Goal: Browse casually

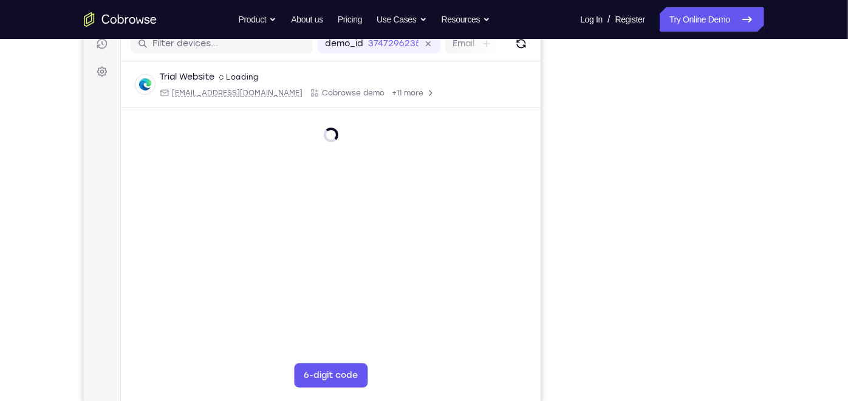
scroll to position [162, 0]
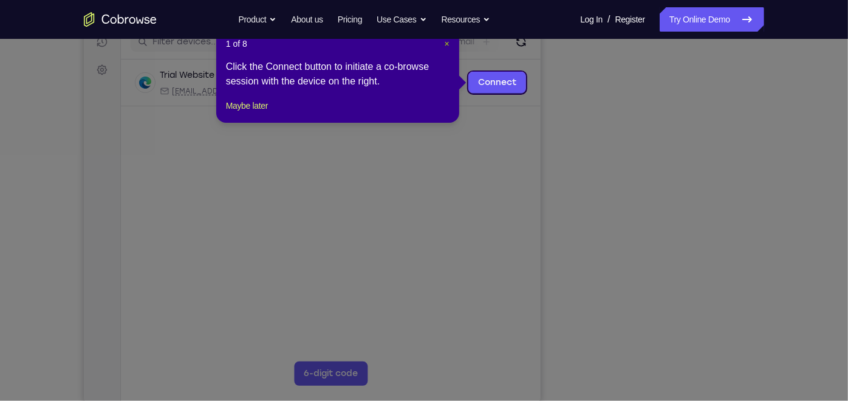
click at [447, 43] on span "×" at bounding box center [447, 44] width 5 height 10
